Goal: Find contact information: Obtain details needed to contact an individual or organization

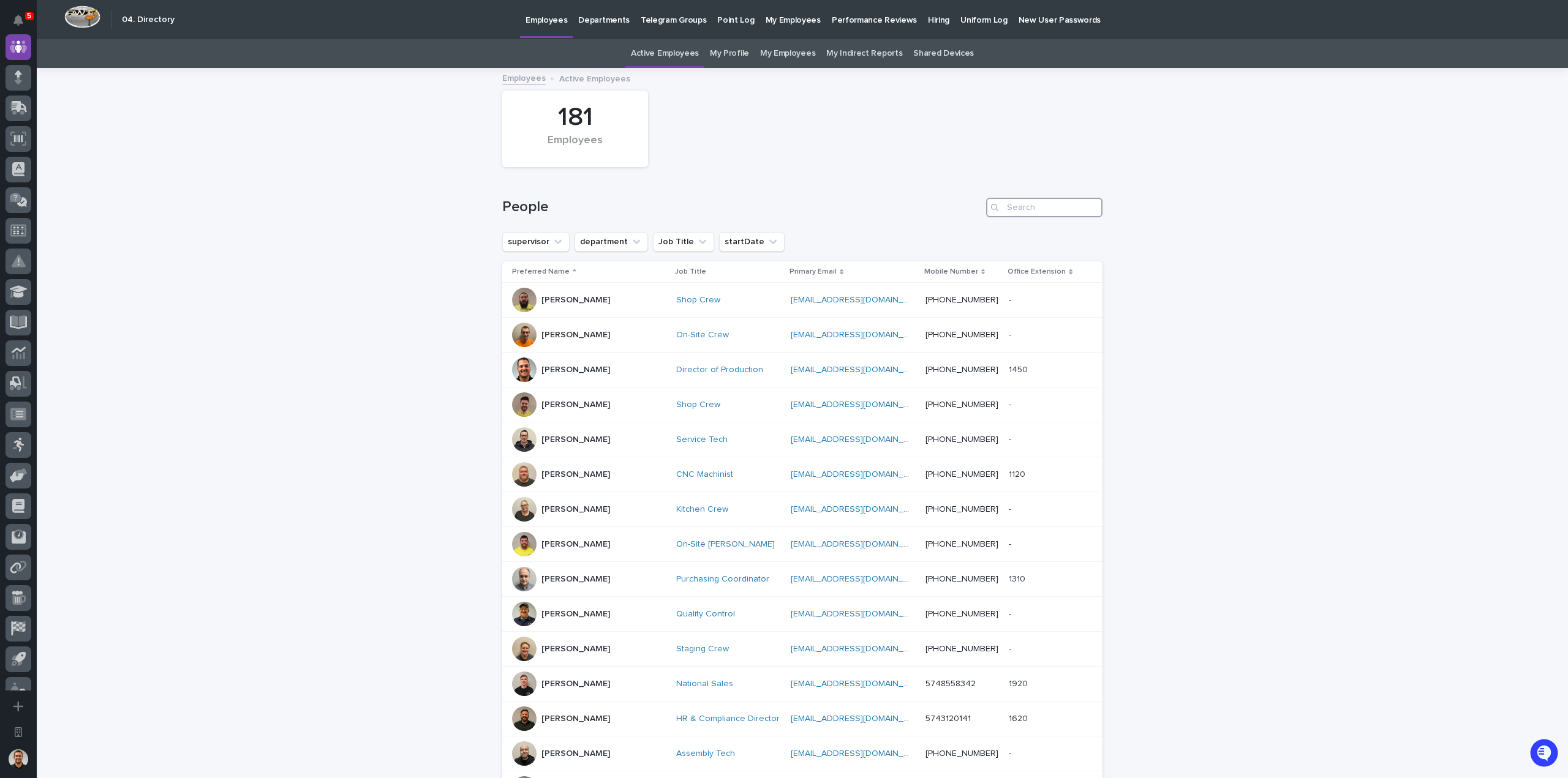
click at [1075, 213] on input "Search" at bounding box center [1044, 207] width 116 height 19
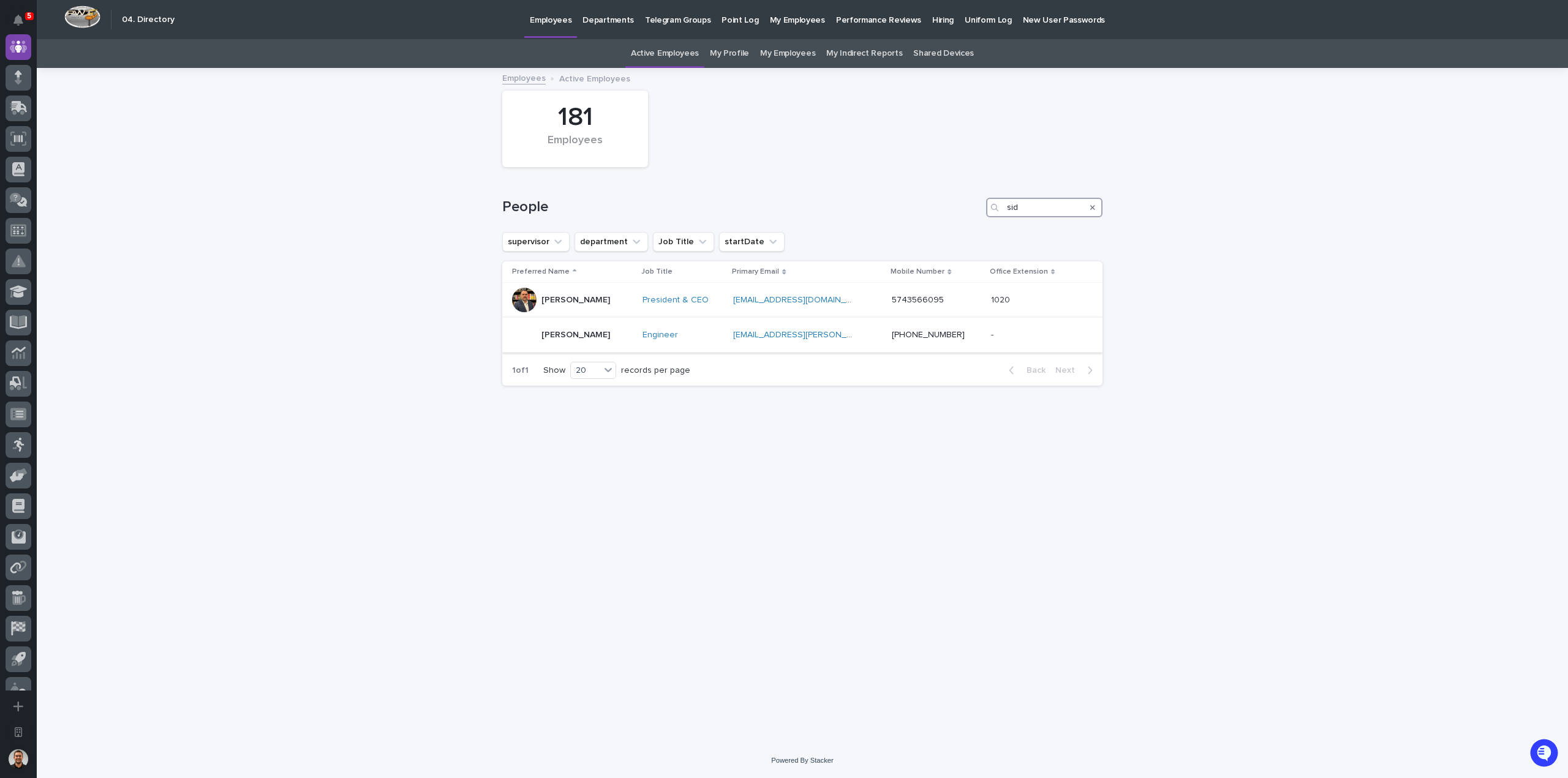
type input "sid"
click at [602, 332] on p "Siddharth Pareek" at bounding box center [576, 335] width 69 height 10
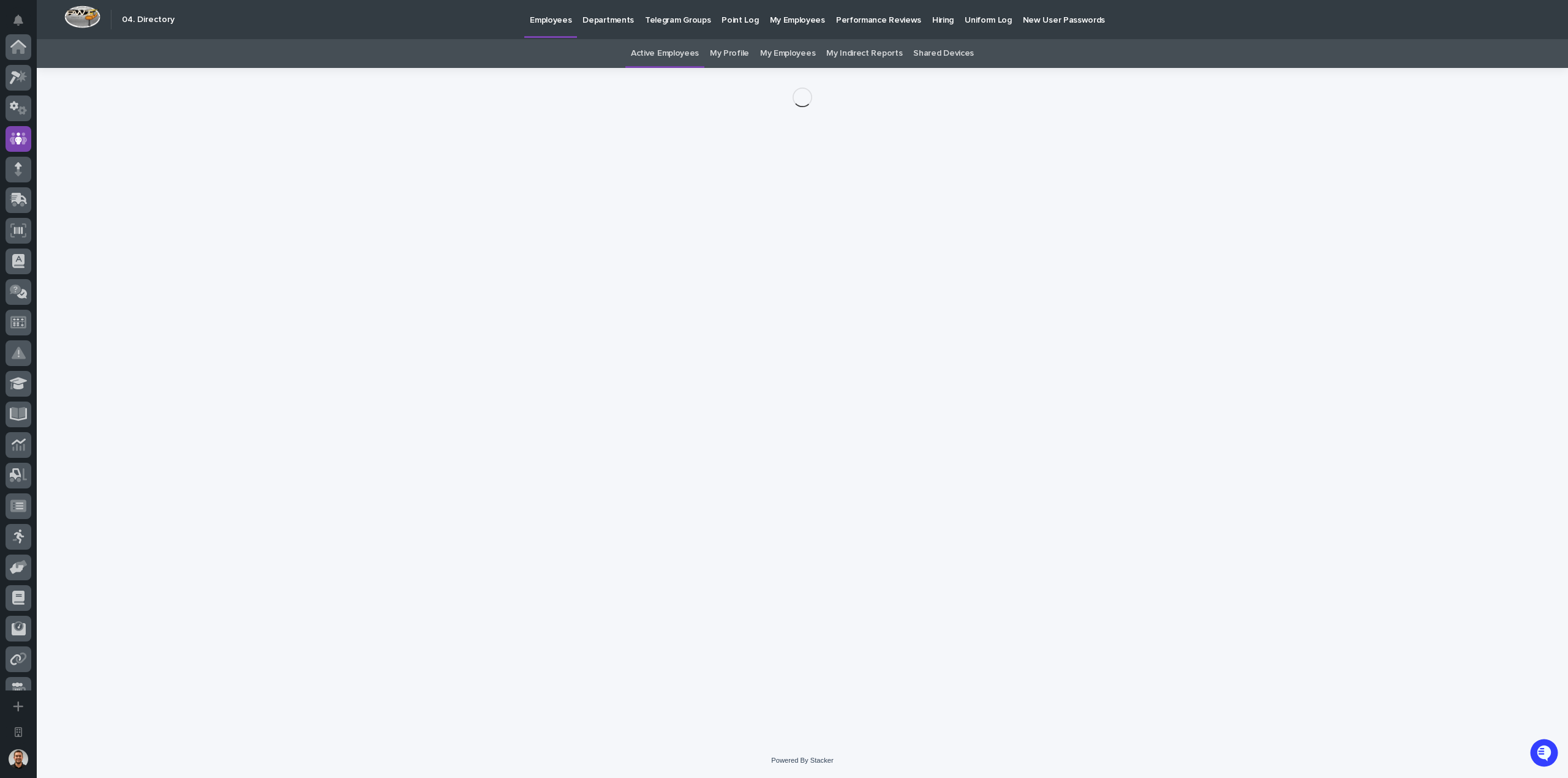
scroll to position [92, 0]
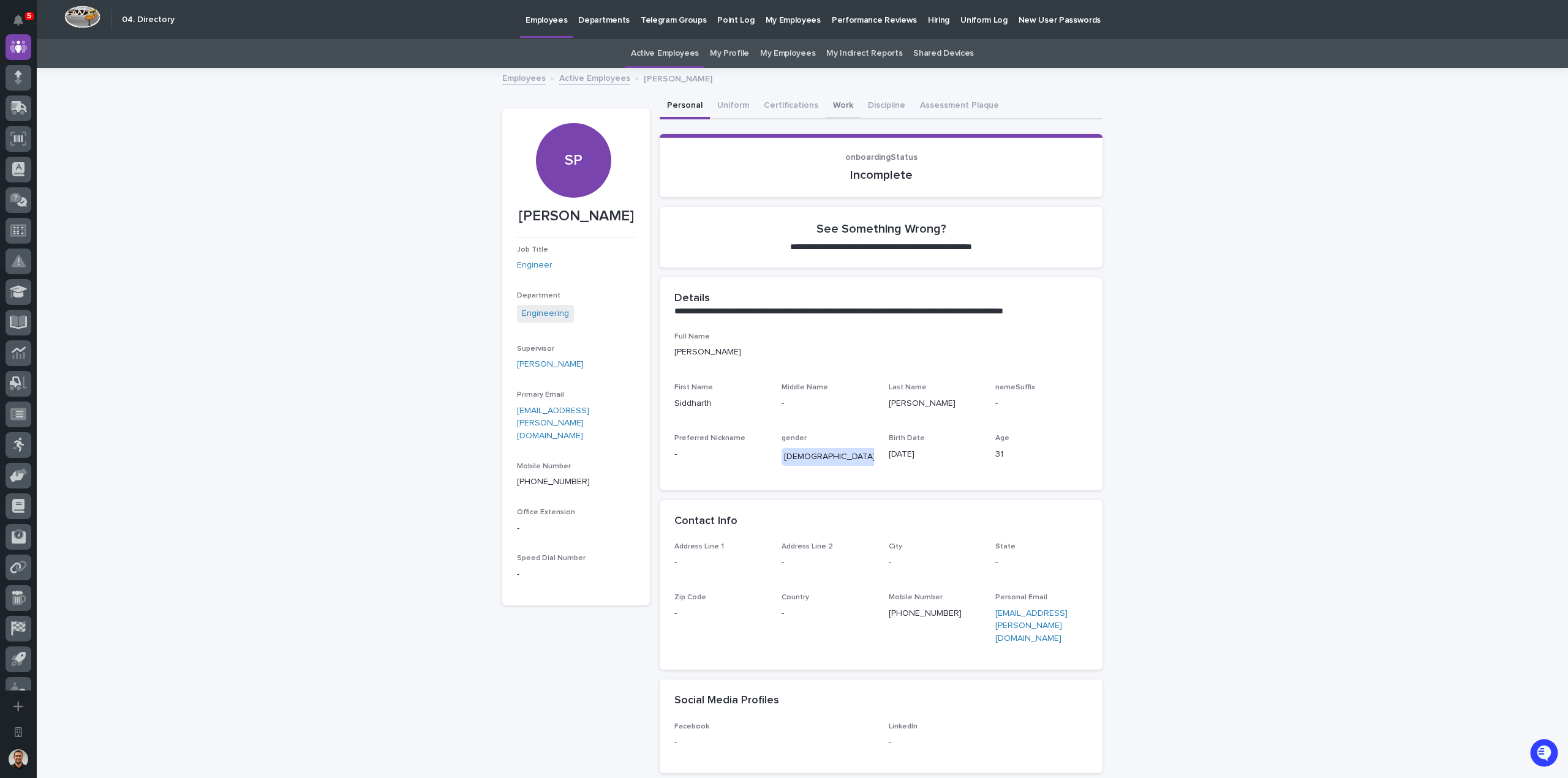
click at [832, 106] on button "Work" at bounding box center [843, 106] width 35 height 26
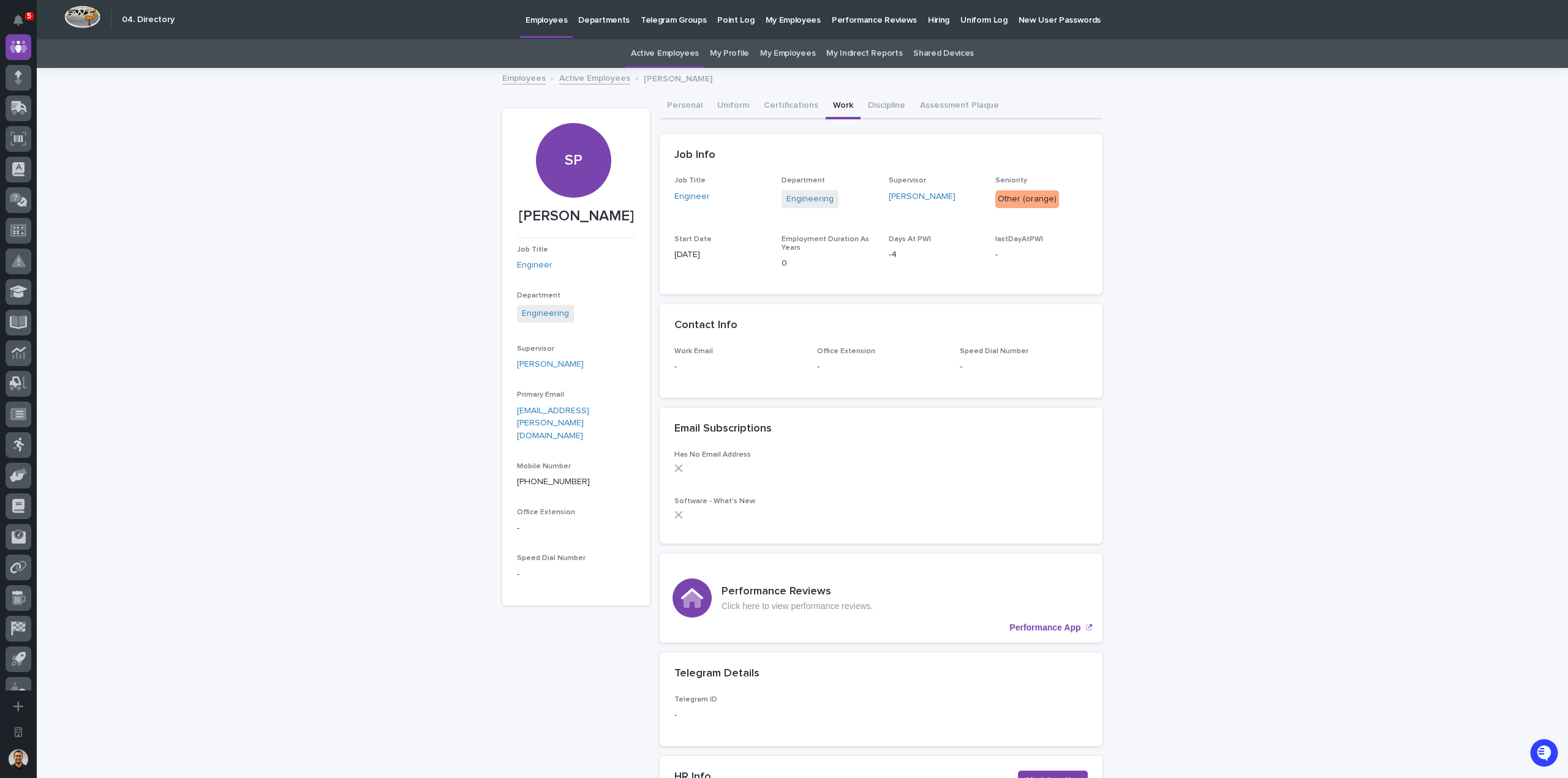
click at [1114, 232] on div "Loading... Saving… Loading... Saving… Siddharth Pareek SP Siddharth Pareek Job …" at bounding box center [802, 645] width 1531 height 1151
